Goal: Find specific page/section: Find specific page/section

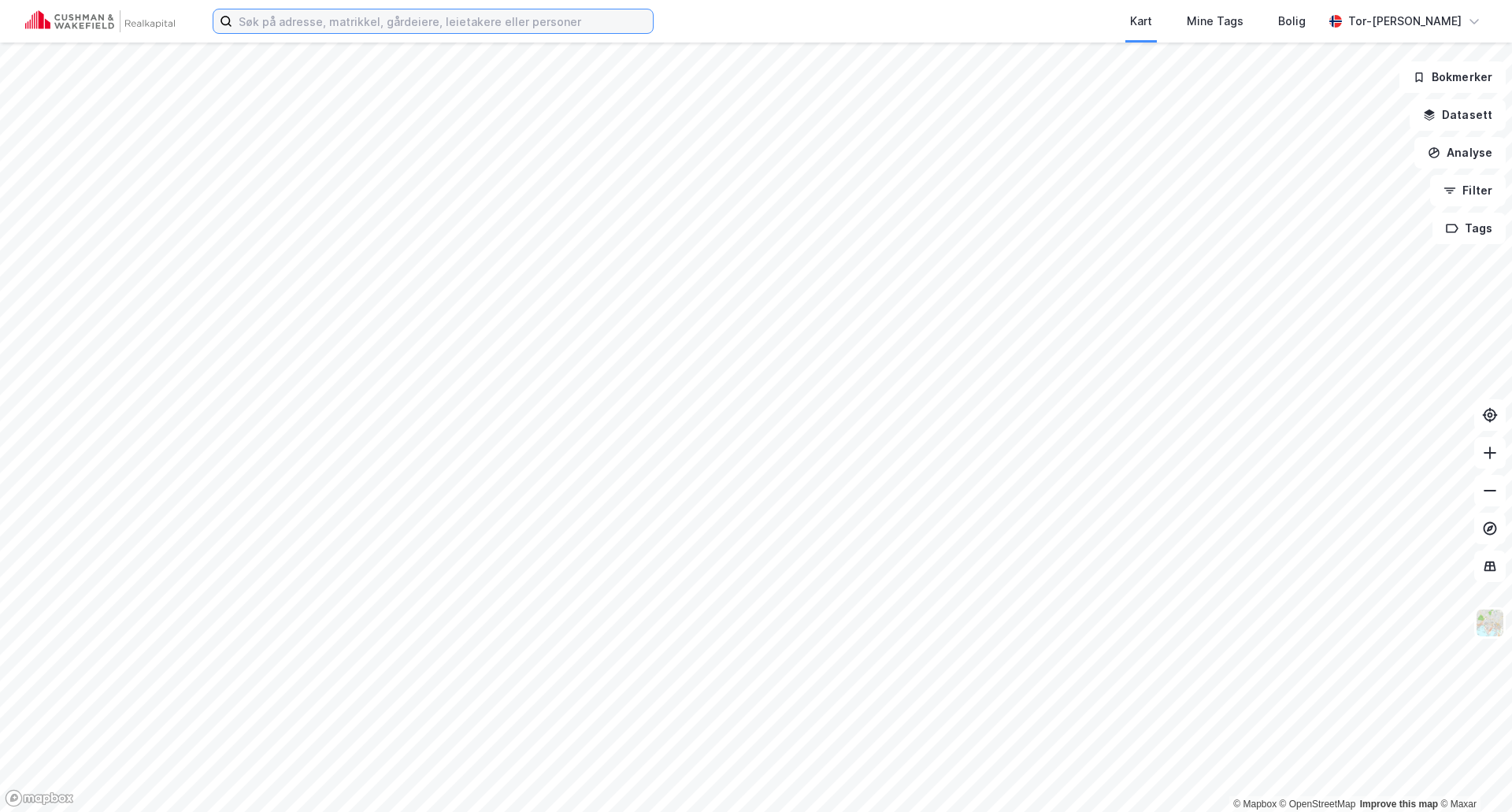
click at [284, 22] on input at bounding box center [442, 22] width 420 height 24
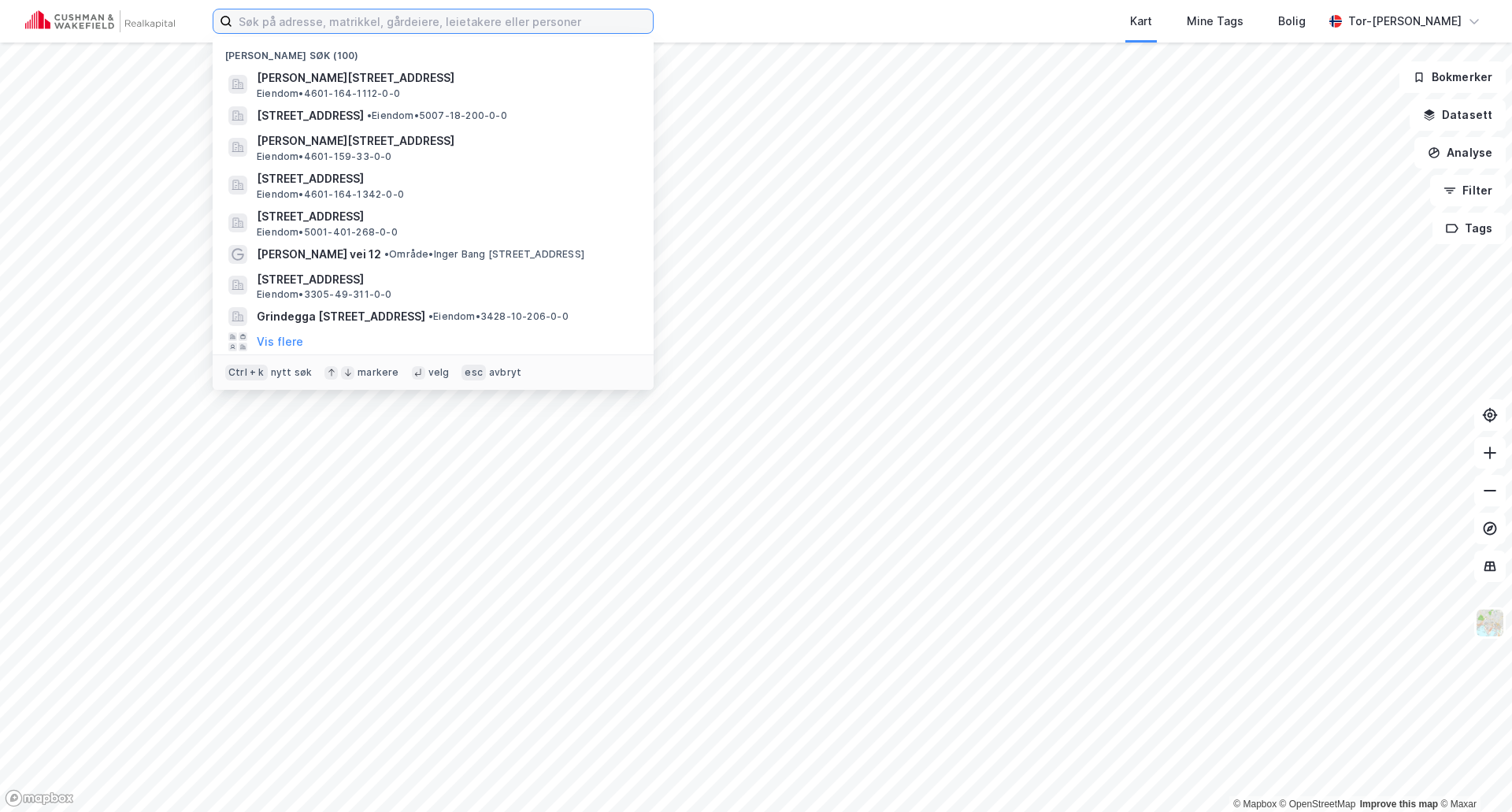
paste input "[STREET_ADDRESS]"
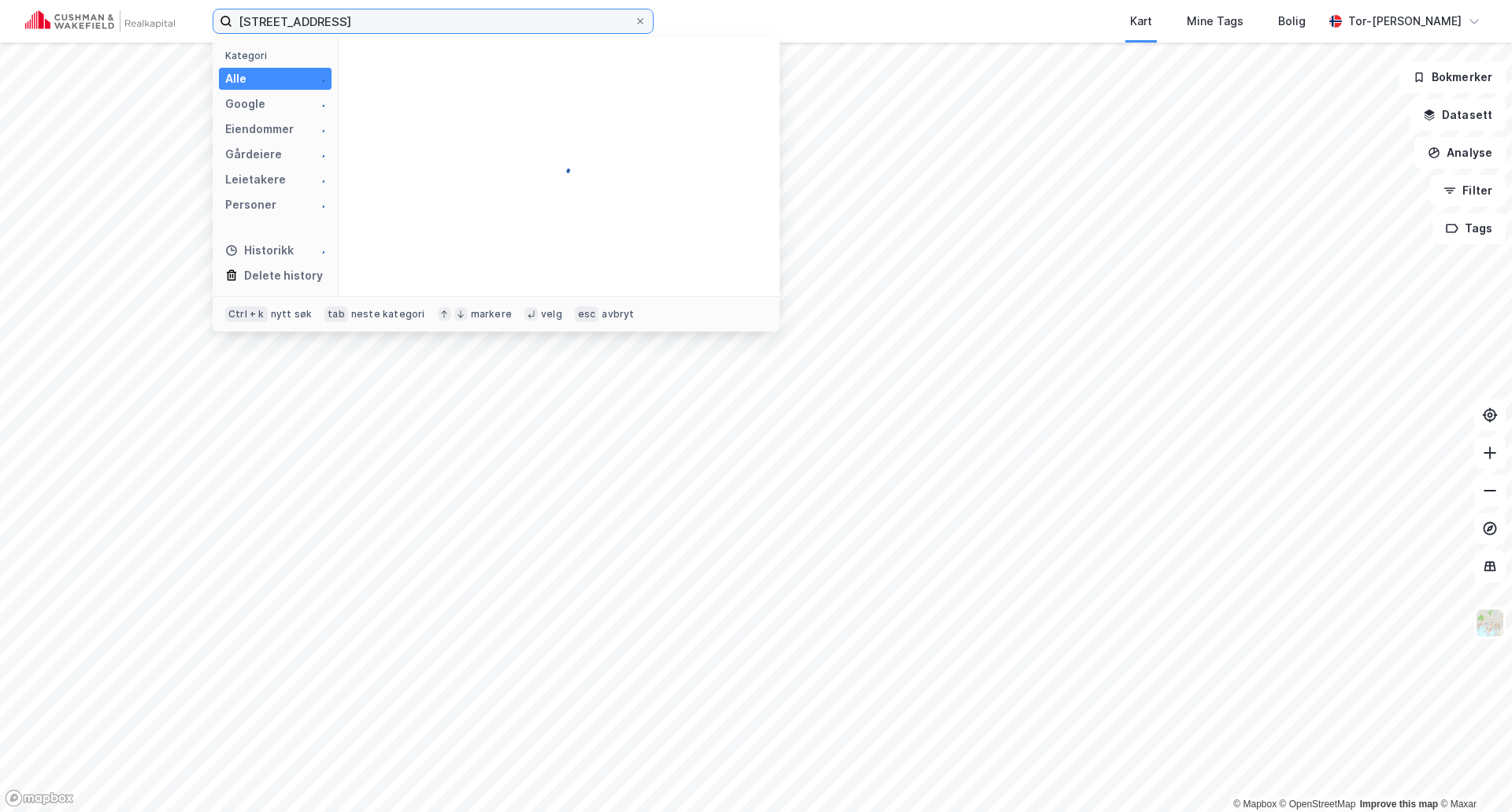
type input "[STREET_ADDRESS]"
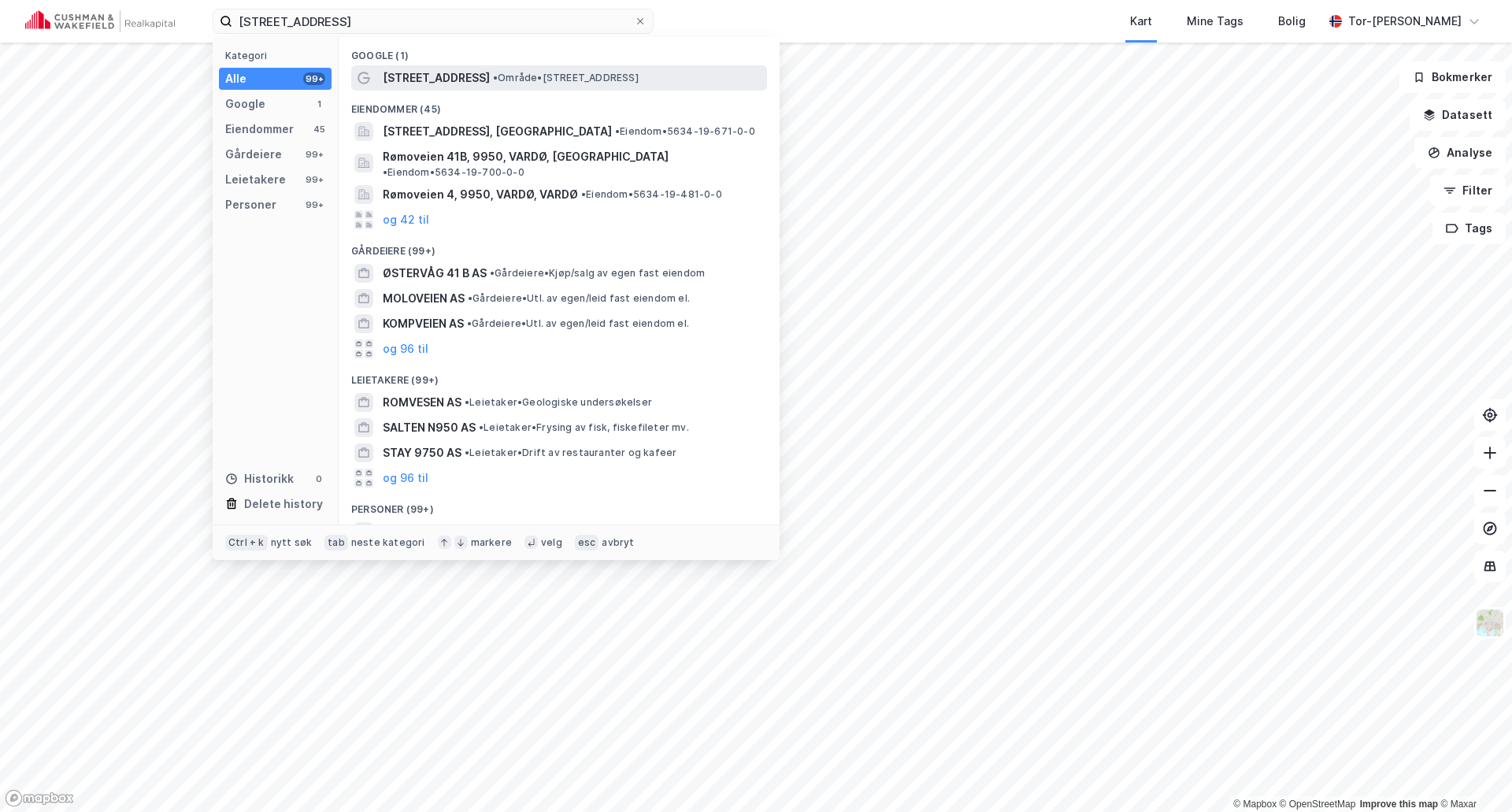
click at [494, 74] on span "• Område • [STREET_ADDRESS]" at bounding box center [566, 78] width 146 height 13
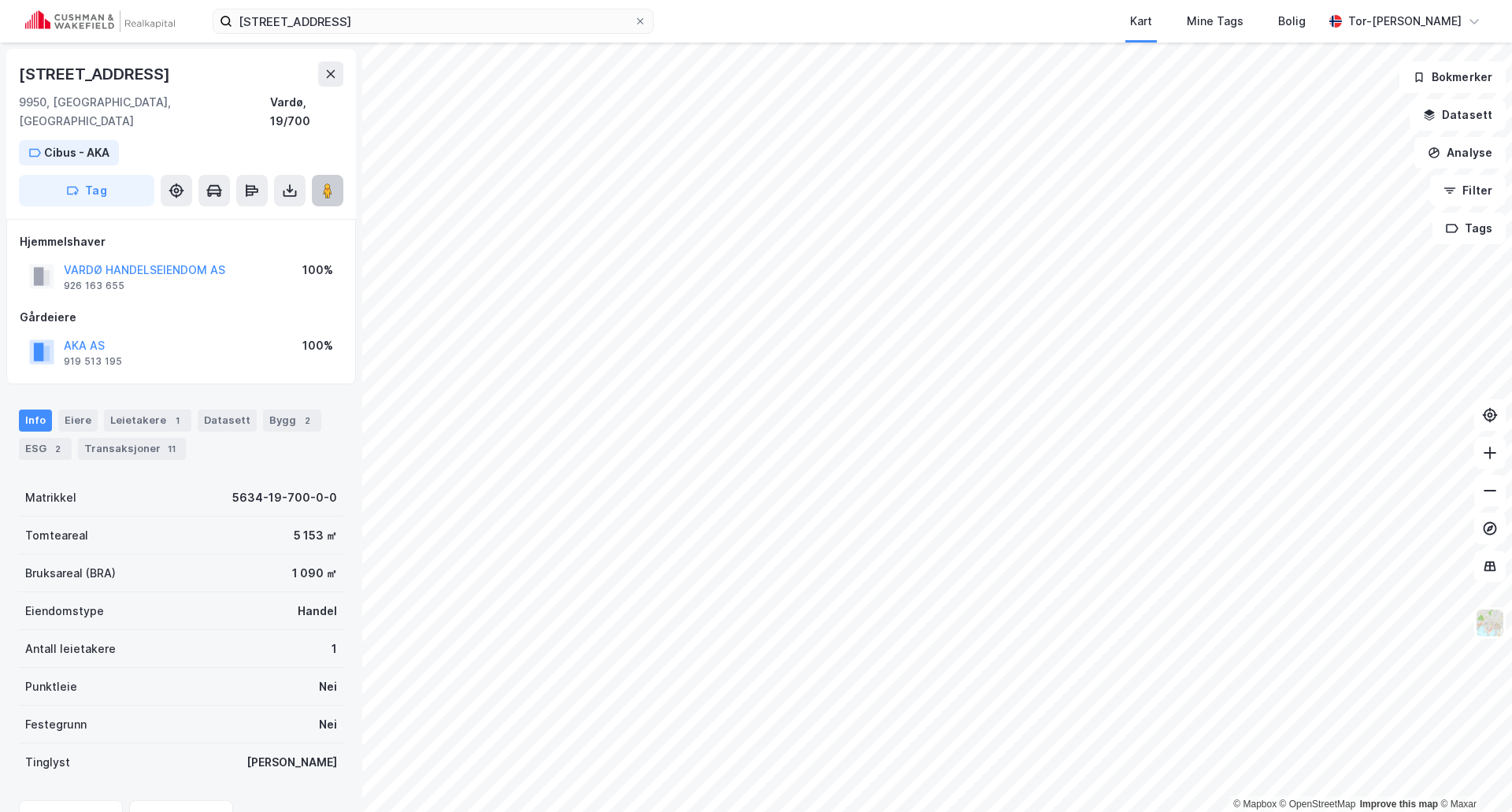
click at [331, 183] on image at bounding box center [328, 191] width 10 height 16
